Goal: Task Accomplishment & Management: Complete application form

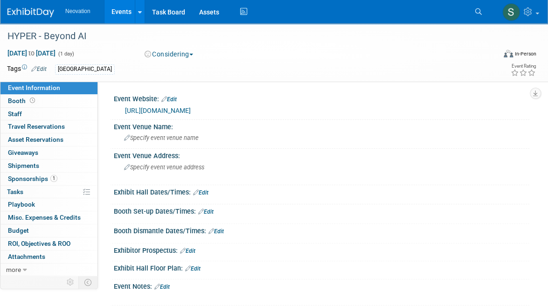
drag, startPoint x: 0, startPoint y: 0, endPoint x: 118, endPoint y: 11, distance: 119.0
click at [118, 11] on link "Events" at bounding box center [121, 11] width 34 height 23
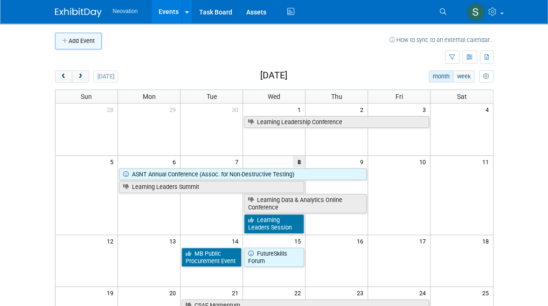
click at [84, 42] on button "Add Event" at bounding box center [78, 41] width 47 height 17
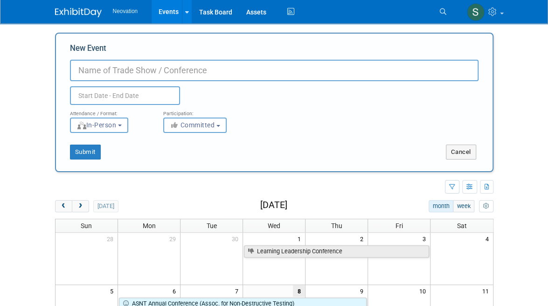
click at [165, 69] on input "New Event" at bounding box center [274, 70] width 409 height 21
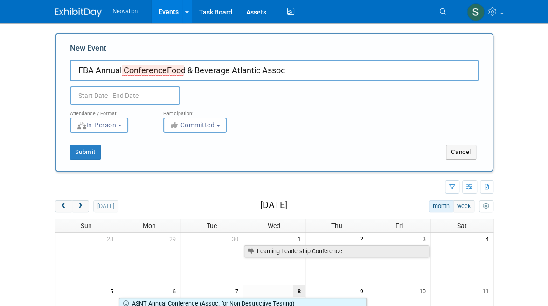
type input "FBA Annual ConferenceFood & Beverage Atlantic Assoc"
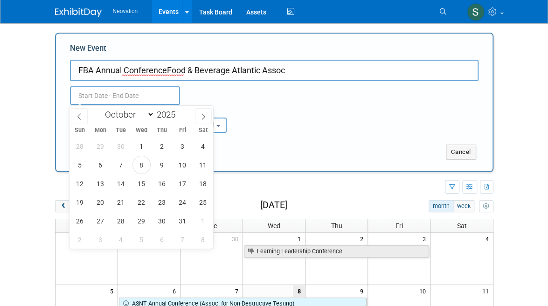
click at [107, 97] on input "text" at bounding box center [125, 95] width 110 height 19
click at [96, 166] on span "6" at bounding box center [100, 165] width 18 height 18
click at [140, 166] on span "8" at bounding box center [141, 165] width 18 height 18
type input "Oct 6, 2025 to Oct 8, 2025"
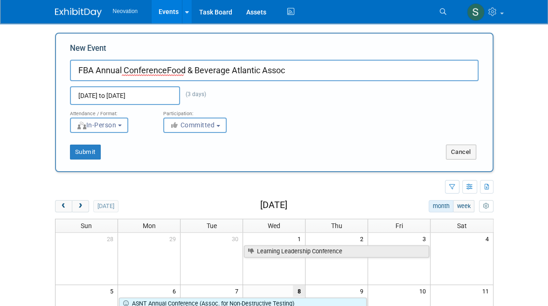
click at [122, 125] on button "In-Person" at bounding box center [99, 125] width 58 height 15
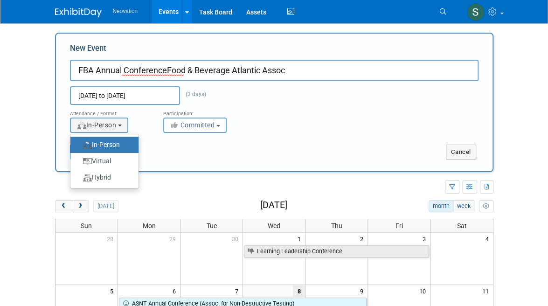
click at [118, 145] on label "In-Person" at bounding box center [102, 145] width 54 height 13
click at [79, 145] on input "In-Person" at bounding box center [76, 145] width 6 height 6
click at [199, 128] on span "Committed" at bounding box center [192, 124] width 45 height 7
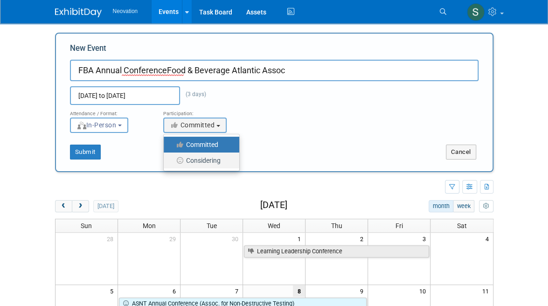
click at [203, 158] on label "Considering" at bounding box center [199, 160] width 62 height 12
click at [172, 158] on input "Considering" at bounding box center [169, 161] width 6 height 6
select select "2"
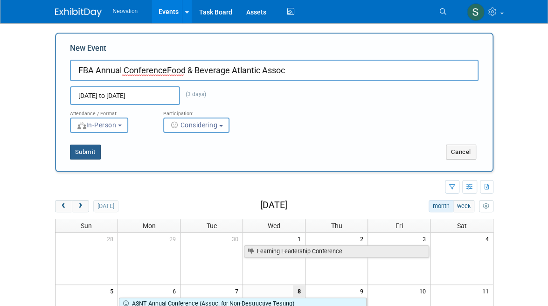
click at [78, 151] on button "Submit" at bounding box center [85, 152] width 31 height 15
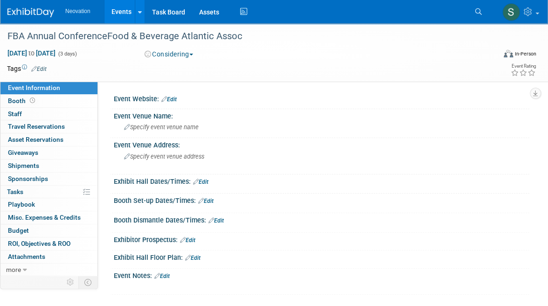
click at [175, 96] on link "Edit" at bounding box center [168, 99] width 15 height 7
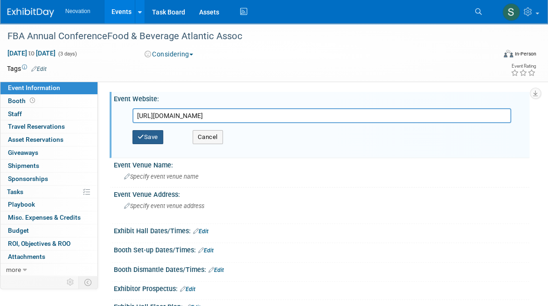
type input "https://atlanticfood.ca/events-training/"
click at [151, 137] on button "Save" at bounding box center [147, 137] width 31 height 14
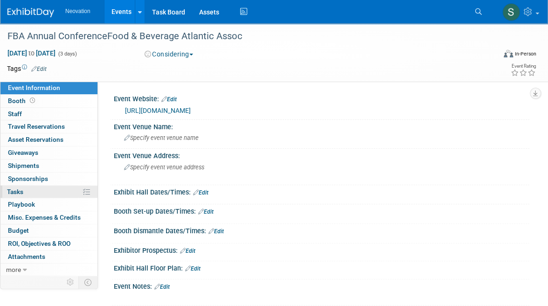
click at [16, 189] on span "Tasks 0%" at bounding box center [15, 191] width 16 height 7
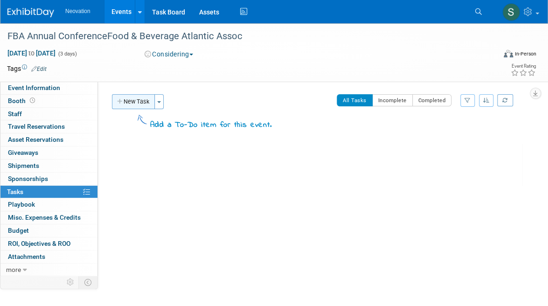
click at [142, 101] on button "New Task" at bounding box center [133, 101] width 43 height 15
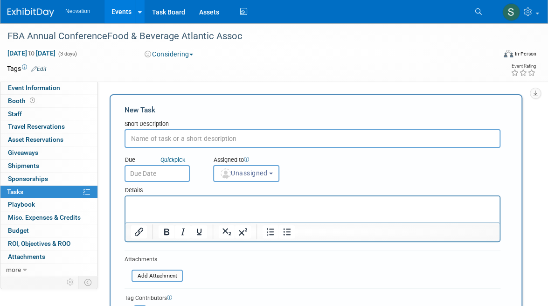
click at [155, 139] on input "text" at bounding box center [313, 138] width 376 height 19
type input "O"
type input "F"
click at [249, 71] on td at bounding box center [243, 68] width 393 height 9
click at [283, 81] on div "FBA Annual ConferenceFood & Beverage Atlantic Assoc Oct 6, 2025 to Oct 8, 2025 …" at bounding box center [274, 52] width 548 height 58
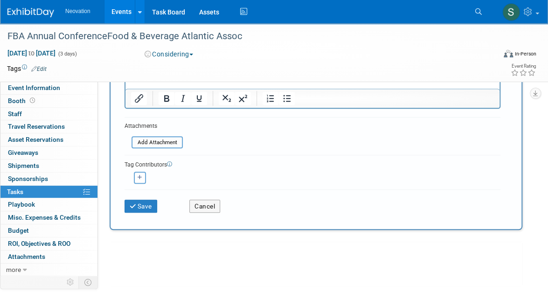
scroll to position [170, 0]
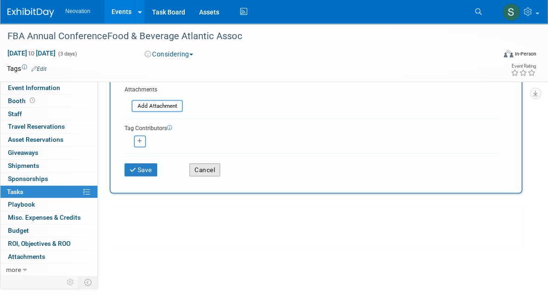
click at [208, 171] on button "Cancel" at bounding box center [204, 169] width 31 height 13
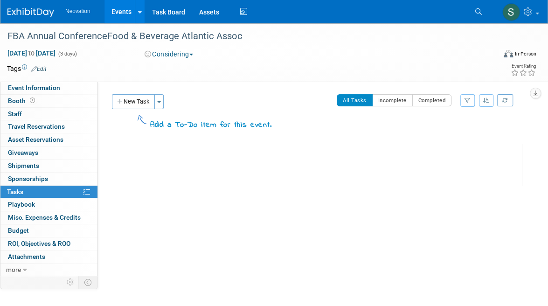
scroll to position [0, 0]
click at [176, 173] on div "FBA Annual ConferenceFood & Beverage Atlantic Assoc Oct 6, 2025 to Oct 8, 2025 …" at bounding box center [316, 165] width 413 height 44
click at [257, 185] on div "FBA Annual ConferenceFood & Beverage Atlantic Assoc Oct 6, 2025 to Oct 8, 2025 …" at bounding box center [316, 165] width 413 height 44
click at [306, 222] on div "FBA Annual ConferenceFood & Beverage Atlantic Assoc Oct 6, 2025 to Oct 8, 2025 …" at bounding box center [316, 184] width 413 height 82
click at [122, 13] on link "Events" at bounding box center [121, 11] width 34 height 23
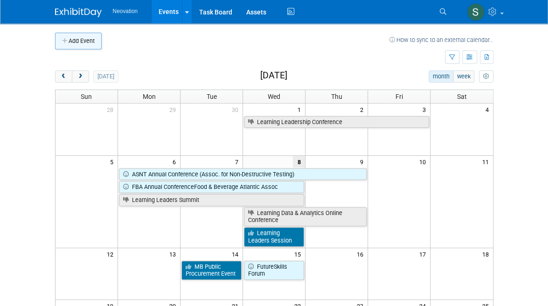
click at [66, 44] on button "Add Event" at bounding box center [78, 41] width 47 height 17
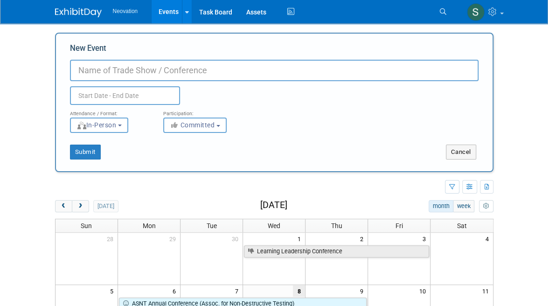
click at [105, 74] on input "New Event" at bounding box center [274, 70] width 409 height 21
drag, startPoint x: 187, startPoint y: 71, endPoint x: 147, endPoint y: 71, distance: 39.2
click at [147, 71] on input "LavaCon (Content Publishers) Annual Conference" at bounding box center [274, 70] width 409 height 21
type input "LavaCon (Content Stragegists) Annual Conference"
click at [126, 92] on input "text" at bounding box center [125, 95] width 110 height 19
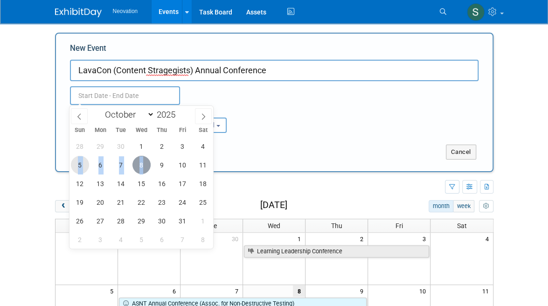
drag, startPoint x: 77, startPoint y: 164, endPoint x: 143, endPoint y: 164, distance: 65.3
click at [143, 164] on div "28 29 30 1 2 3 4 5 6 7 8 9 10 11 12 13 14 15 16 17 18 19 20 21 22 23 24 25 26 2…" at bounding box center [142, 193] width 144 height 112
click at [78, 163] on span "5" at bounding box center [80, 165] width 18 height 18
click at [140, 163] on span "8" at bounding box center [141, 165] width 18 height 18
type input "[DATE] to [DATE]"
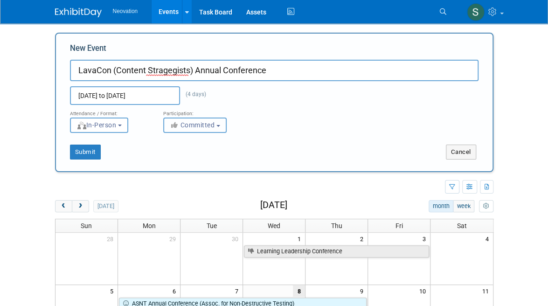
click at [222, 129] on button "Committed" at bounding box center [194, 125] width 63 height 15
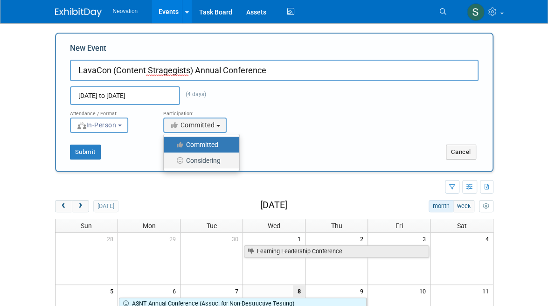
click at [203, 160] on label "Considering" at bounding box center [199, 160] width 62 height 12
click at [172, 160] on input "Considering" at bounding box center [169, 161] width 6 height 6
select select "2"
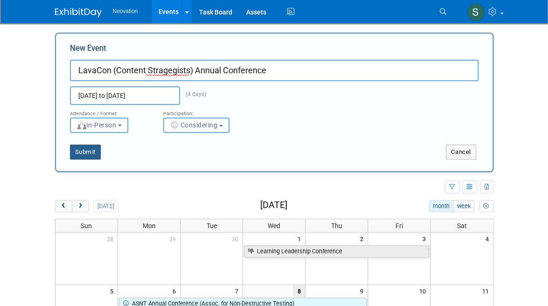
click at [77, 148] on button "Submit" at bounding box center [85, 152] width 31 height 15
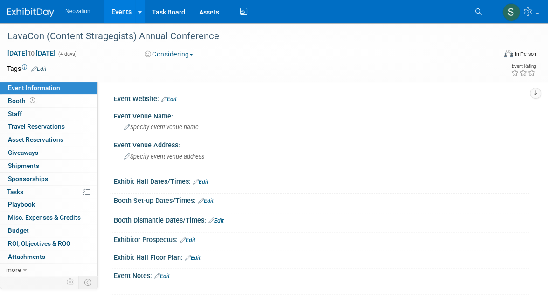
click at [177, 97] on link "Edit" at bounding box center [168, 99] width 15 height 7
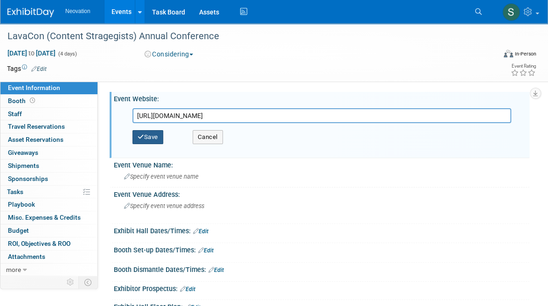
type input "[URL][DOMAIN_NAME]"
click at [146, 136] on button "Save" at bounding box center [147, 137] width 31 height 14
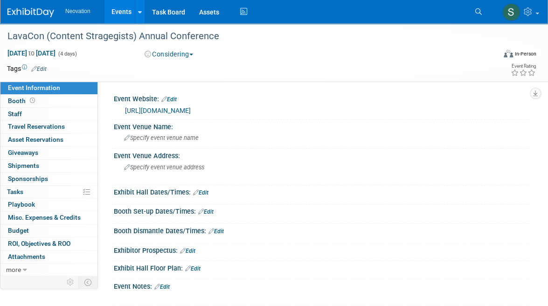
click at [122, 9] on link "Events" at bounding box center [121, 11] width 34 height 23
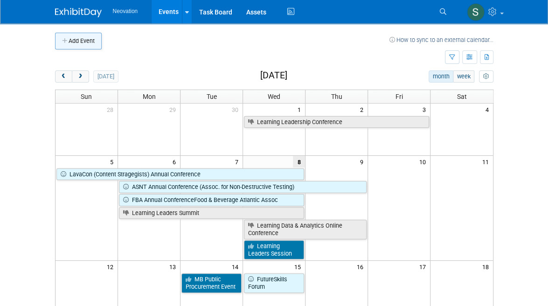
click at [73, 37] on button "Add Event" at bounding box center [78, 41] width 47 height 17
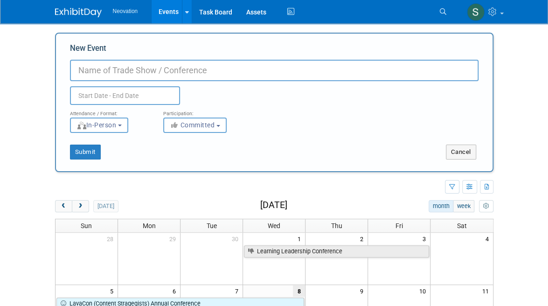
click at [87, 69] on input "New Event" at bounding box center [274, 70] width 409 height 21
type input "NACCE National Confernece"
click at [119, 95] on input "text" at bounding box center [125, 95] width 110 height 19
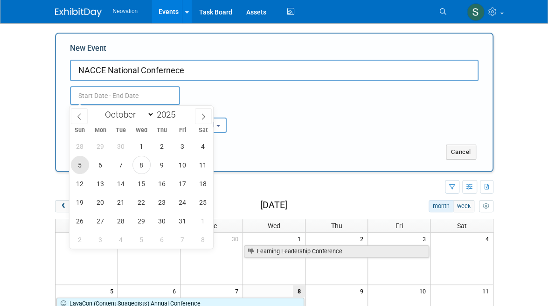
click at [79, 164] on span "5" at bounding box center [80, 165] width 18 height 18
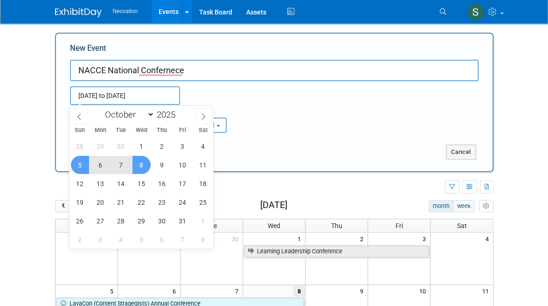
click at [139, 164] on span "8" at bounding box center [141, 165] width 18 height 18
type input "[DATE] to [DATE]"
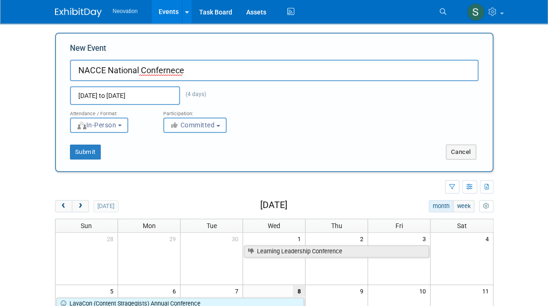
click at [189, 126] on span "Committed" at bounding box center [192, 124] width 45 height 7
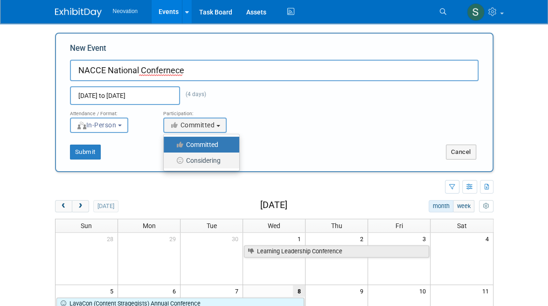
click at [196, 160] on label "Considering" at bounding box center [199, 160] width 62 height 12
click at [172, 160] on input "Considering" at bounding box center [169, 161] width 6 height 6
select select "2"
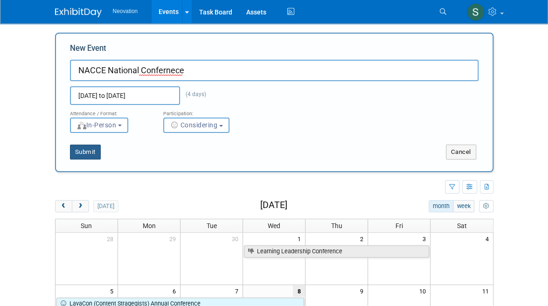
click at [82, 153] on button "Submit" at bounding box center [85, 152] width 31 height 15
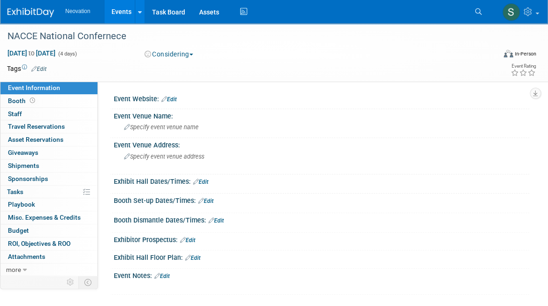
click at [175, 97] on link "Edit" at bounding box center [168, 99] width 15 height 7
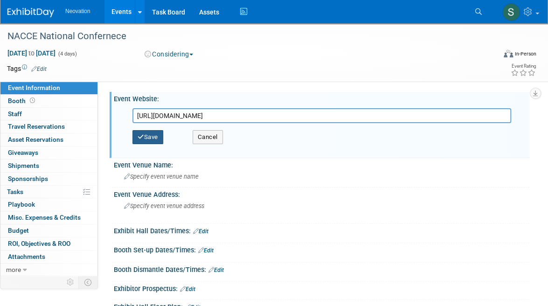
type input "[URL][DOMAIN_NAME]"
click at [149, 136] on button "Save" at bounding box center [147, 137] width 31 height 14
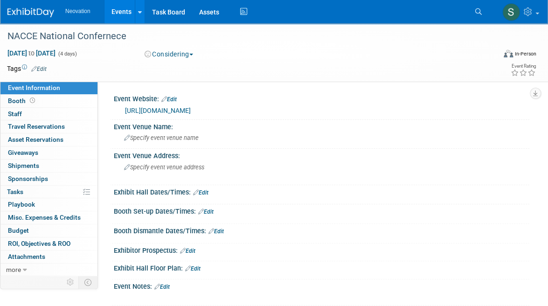
click at [349, 71] on td at bounding box center [243, 68] width 393 height 9
click at [120, 12] on link "Events" at bounding box center [121, 11] width 34 height 23
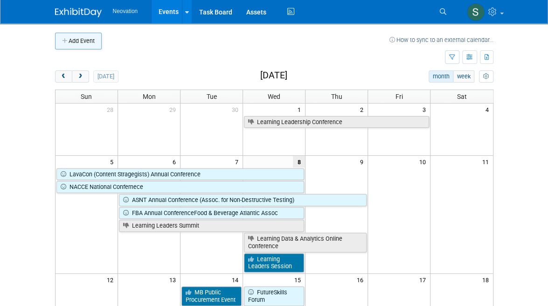
click at [84, 40] on button "Add Event" at bounding box center [78, 41] width 47 height 17
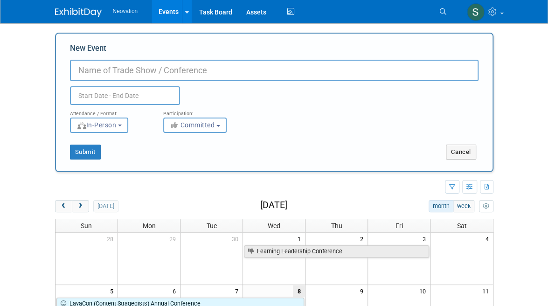
click at [100, 66] on input "New Event" at bounding box center [274, 70] width 409 height 21
type input "HAVI Assoc Conference"
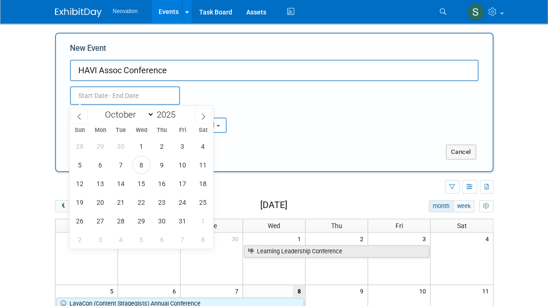
click at [115, 91] on input "text" at bounding box center [125, 95] width 110 height 19
click at [120, 163] on span "7" at bounding box center [121, 165] width 18 height 18
click at [160, 163] on span "9" at bounding box center [162, 165] width 18 height 18
type input "[DATE] to [DATE]"
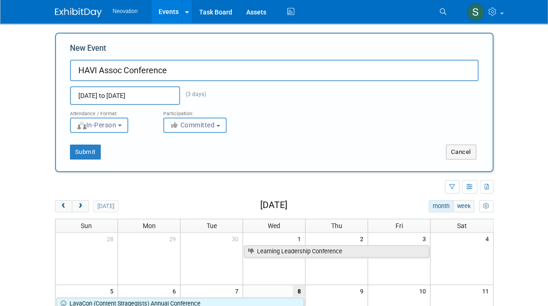
click at [195, 125] on span "Committed" at bounding box center [192, 124] width 45 height 7
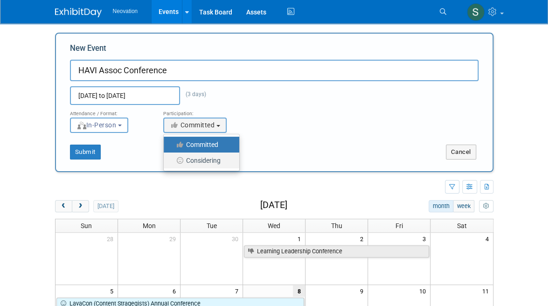
click at [195, 157] on label "Considering" at bounding box center [199, 160] width 62 height 12
click at [172, 158] on input "Considering" at bounding box center [169, 161] width 6 height 6
select select "2"
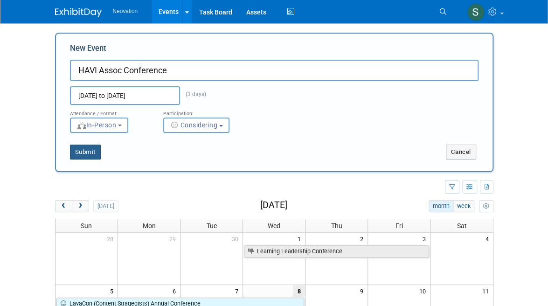
click at [92, 152] on button "Submit" at bounding box center [85, 152] width 31 height 15
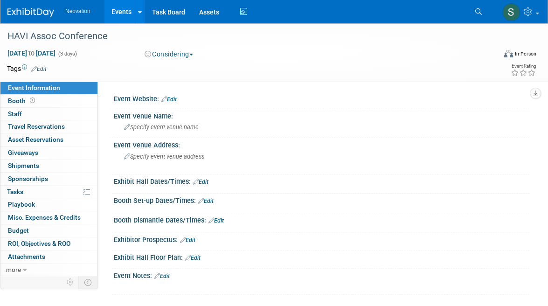
click at [173, 97] on link "Edit" at bounding box center [168, 99] width 15 height 7
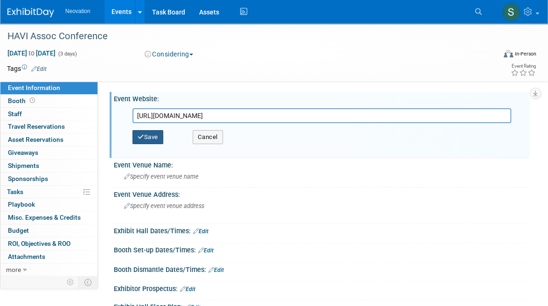
type input "[URL][DOMAIN_NAME]"
click at [151, 134] on button "Save" at bounding box center [147, 137] width 31 height 14
